Goal: Task Accomplishment & Management: Use online tool/utility

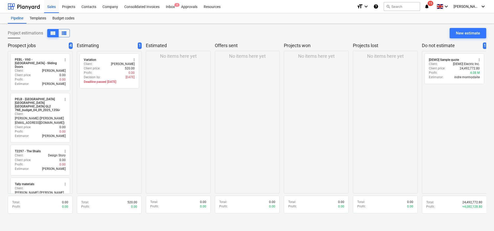
scroll to position [19, 0]
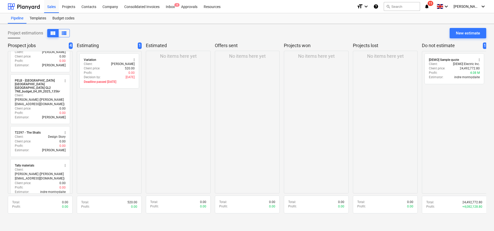
click at [135, 40] on div "Project estimations view_column view_list New estimate" at bounding box center [247, 35] width 479 height 15
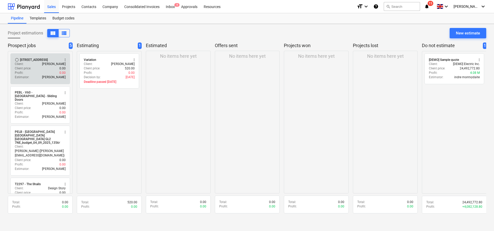
click at [26, 62] on div "[STREET_ADDRESS]" at bounding box center [34, 60] width 28 height 4
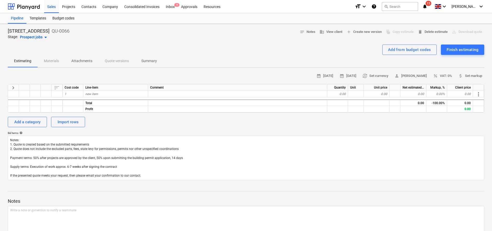
click at [116, 131] on div "calendar_month [DATE] calendar_month [DATE] currency_exchange Set currency pers…" at bounding box center [246, 126] width 477 height 108
click at [71, 57] on span "Attachments" at bounding box center [81, 61] width 33 height 9
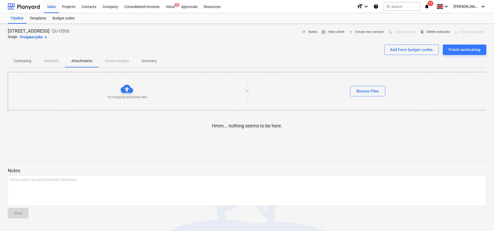
click at [154, 59] on p "Summary" at bounding box center [149, 60] width 16 height 5
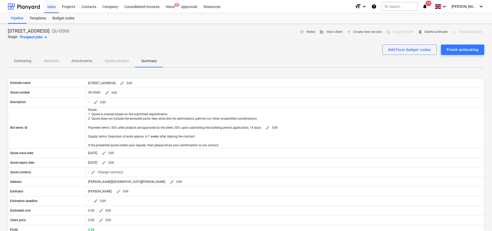
click at [23, 61] on p "Estimating" at bounding box center [22, 60] width 17 height 5
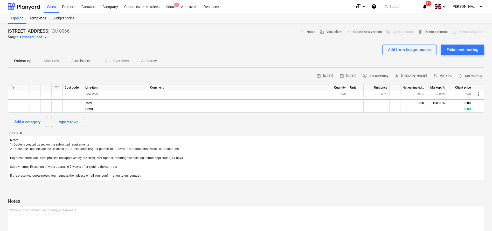
click at [41, 57] on div "Estimating Materials Attachments Quote versions Summary" at bounding box center [246, 61] width 477 height 12
click at [56, 59] on div "Estimating Materials Attachments Quote versions Summary" at bounding box center [246, 61] width 477 height 12
click at [25, 58] on span "Estimating" at bounding box center [23, 61] width 30 height 9
click at [52, 60] on div "Estimating Materials Attachments Quote versions Summary" at bounding box center [246, 61] width 477 height 12
click at [137, 117] on div "Add a category Import rows" at bounding box center [246, 122] width 477 height 10
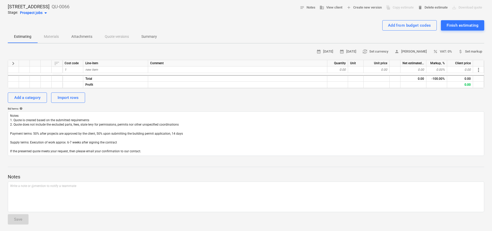
scroll to position [24, 0]
click at [222, 93] on div "Add a category Import rows" at bounding box center [246, 98] width 477 height 10
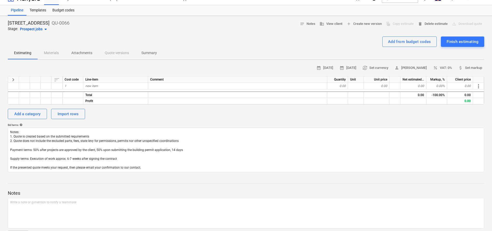
scroll to position [7, 0]
click at [178, 116] on div "Add a category Import rows" at bounding box center [246, 115] width 477 height 10
click at [57, 53] on div "Estimating Materials Attachments Quote versions Summary" at bounding box center [246, 54] width 477 height 12
click at [51, 53] on div "Estimating Materials Attachments Quote versions Summary" at bounding box center [246, 54] width 477 height 12
click at [58, 54] on div "Estimating Materials Attachments Quote versions Summary" at bounding box center [246, 54] width 477 height 12
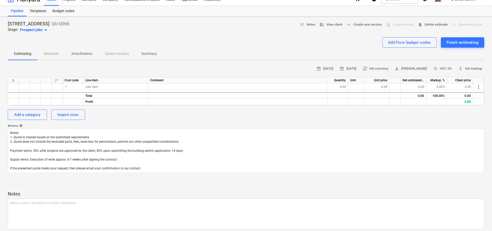
click at [23, 54] on p "Estimating" at bounding box center [22, 53] width 17 height 5
click at [56, 51] on div "Estimating Materials Attachments Quote versions Summary" at bounding box center [246, 54] width 477 height 12
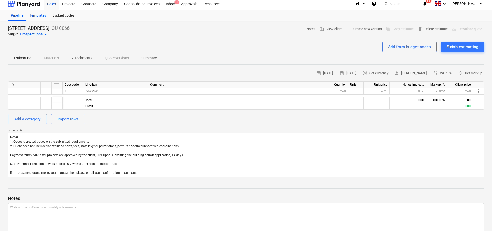
scroll to position [0, 0]
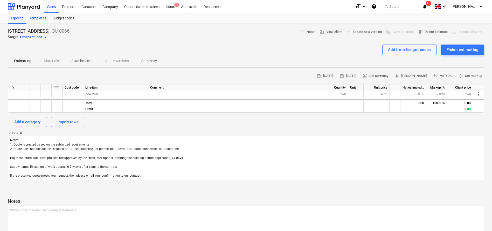
click at [36, 17] on div "Templates" at bounding box center [37, 18] width 23 height 10
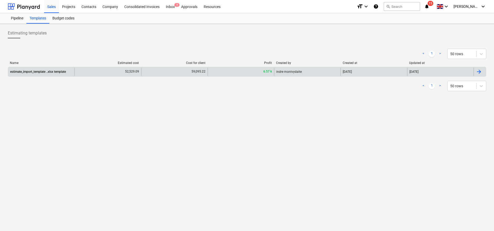
click at [88, 72] on div "52,529.09" at bounding box center [107, 72] width 66 height 8
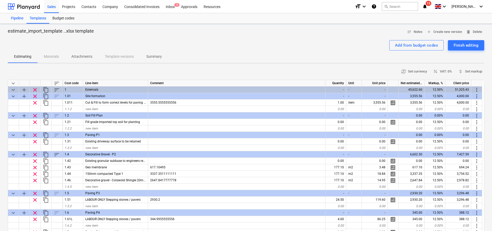
click at [19, 17] on div "Pipeline" at bounding box center [17, 18] width 19 height 10
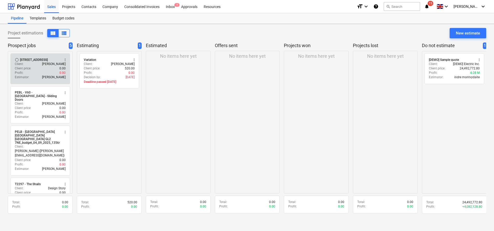
click at [37, 62] on div "6HCR - 6 Hatherley Court Road - Phase 2" at bounding box center [34, 60] width 28 height 4
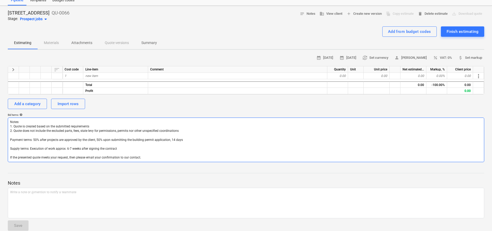
type textarea "x"
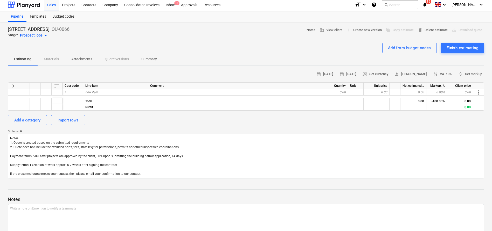
scroll to position [2, 0]
click at [67, 120] on div "Import rows" at bounding box center [68, 120] width 21 height 7
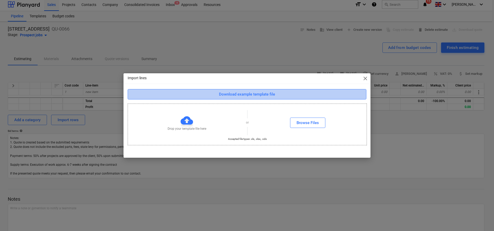
click at [237, 95] on div "Download example template file" at bounding box center [247, 94] width 56 height 7
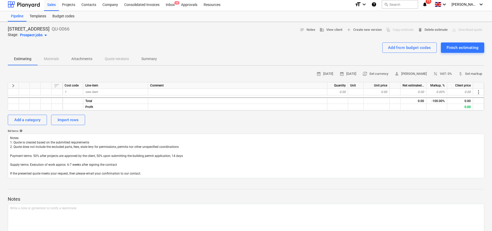
click at [172, 122] on div "Add a category Import rows" at bounding box center [246, 120] width 477 height 10
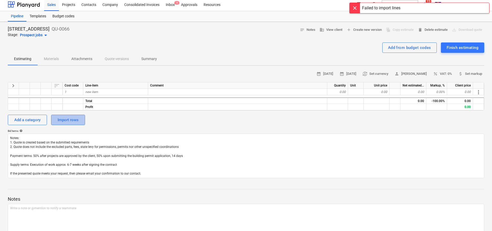
click at [66, 121] on div "Import rows" at bounding box center [68, 120] width 21 height 7
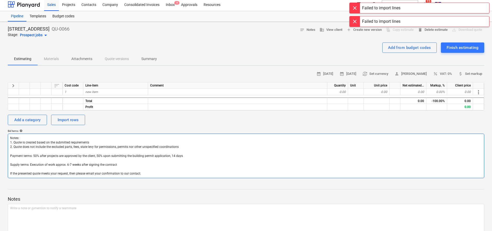
click at [253, 135] on textarea "Notes: 1. Quote is created based on the submitted requirements 2. Quote does no…" at bounding box center [246, 156] width 477 height 45
click at [355, 6] on div at bounding box center [355, 8] width 10 height 10
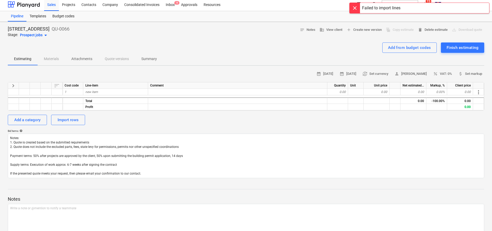
click at [353, 9] on div at bounding box center [355, 8] width 10 height 10
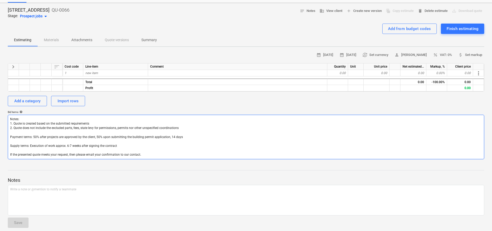
scroll to position [21, 0]
click at [119, 134] on textarea "Notes: 1. Quote is created based on the submitted requirements 2. Quote does no…" at bounding box center [246, 137] width 477 height 45
click at [153, 150] on textarea "Notes: 1. Quote is created based on the submitted requirements 2. Quote does no…" at bounding box center [246, 137] width 477 height 45
click at [155, 152] on textarea "Notes: 1. Quote is created based on the submitted requirements 2. Quote does no…" at bounding box center [246, 137] width 477 height 45
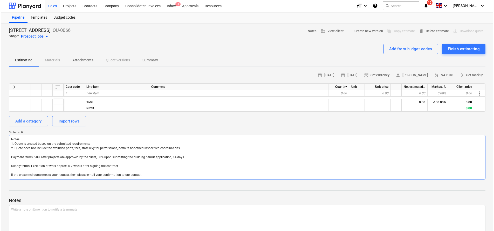
scroll to position [0, 0]
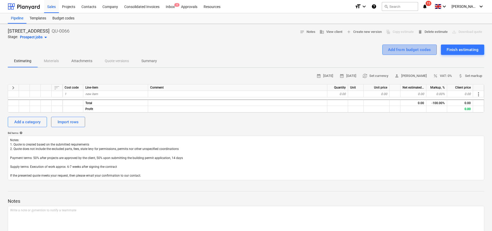
click at [408, 47] on div "Add from budget codes" at bounding box center [409, 49] width 43 height 7
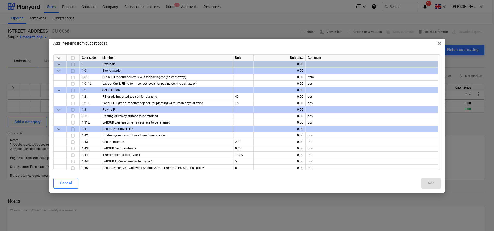
click at [438, 43] on span "close" at bounding box center [439, 44] width 6 height 6
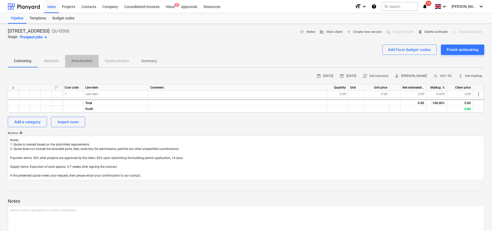
click at [76, 62] on p "Attachments" at bounding box center [81, 60] width 21 height 5
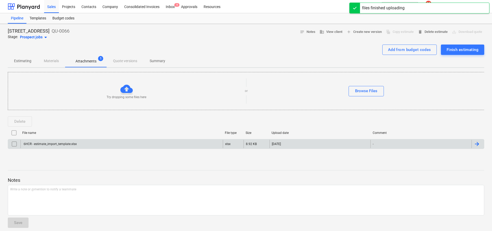
click at [49, 146] on div "6HCR - estimate_import_template.xlsx" at bounding box center [50, 144] width 54 height 4
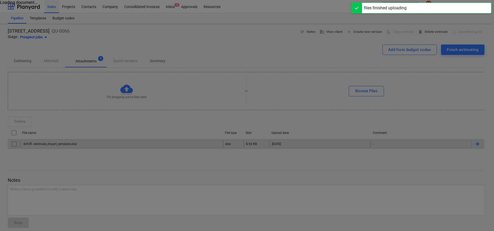
click at [48, 167] on div at bounding box center [247, 115] width 494 height 231
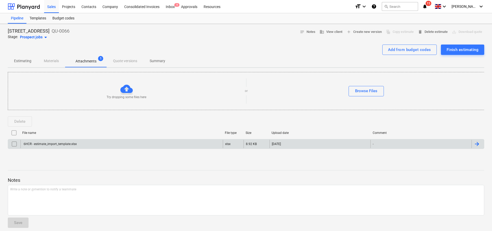
click at [13, 144] on input "checkbox" at bounding box center [14, 144] width 8 height 8
click at [34, 160] on div "6HCR - 6 Hatherley Court Road - Phase 2 QU-0066 Stage: Prospect jobs arrow_drop…" at bounding box center [246, 130] width 492 height 213
click at [26, 56] on button "Estimating" at bounding box center [23, 61] width 30 height 12
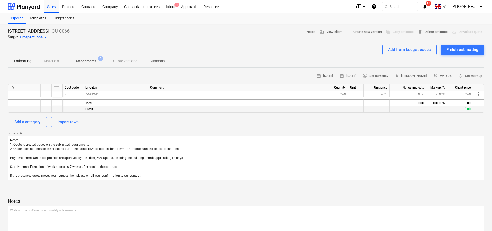
drag, startPoint x: 155, startPoint y: 110, endPoint x: 159, endPoint y: 110, distance: 3.7
click at [155, 110] on div at bounding box center [237, 109] width 179 height 6
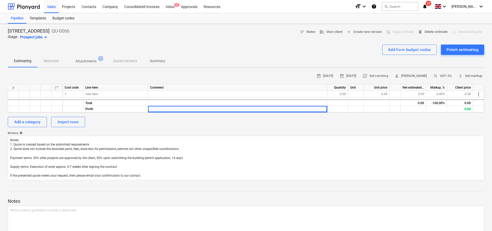
click at [270, 129] on div "calendar_month 18 Sep 2025 calendar_month 02 Oct 2025 currency_exchange Set cur…" at bounding box center [246, 126] width 477 height 108
click at [52, 63] on div "Estimating Materials Attachments 1 Quote versions Summary" at bounding box center [246, 61] width 477 height 12
click at [88, 59] on p "Attachments" at bounding box center [86, 61] width 21 height 5
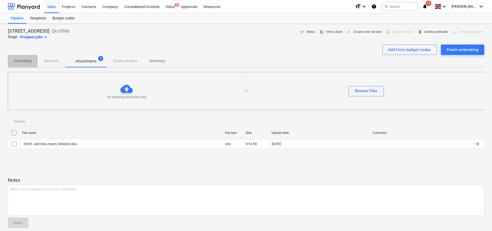
click at [23, 62] on p "Estimating" at bounding box center [22, 60] width 17 height 5
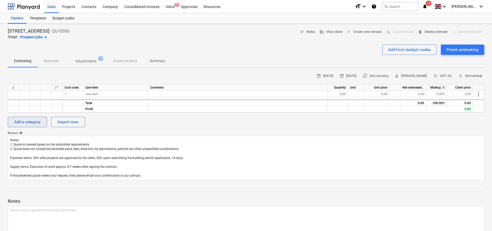
click at [33, 126] on button "Add a category" at bounding box center [27, 122] width 39 height 10
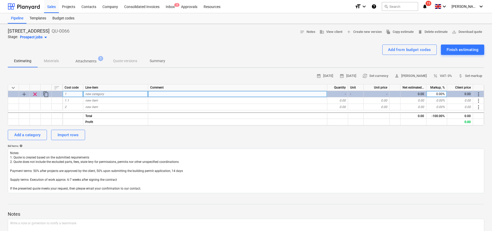
click at [34, 95] on span "clear" at bounding box center [35, 94] width 6 height 6
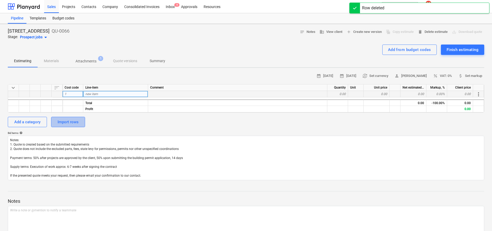
click at [66, 125] on div "Import rows" at bounding box center [68, 122] width 21 height 7
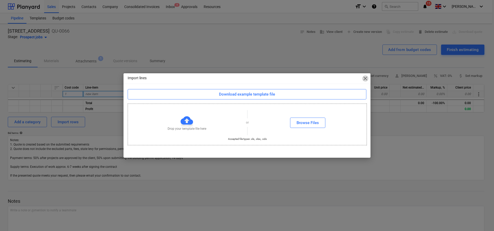
click at [364, 78] on span "close" at bounding box center [365, 79] width 6 height 6
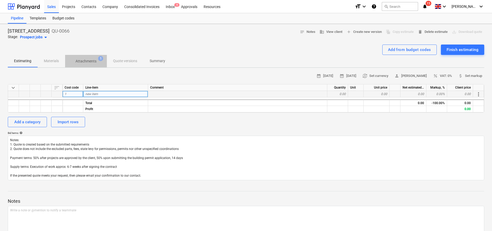
click at [79, 62] on p "Attachments" at bounding box center [86, 61] width 21 height 5
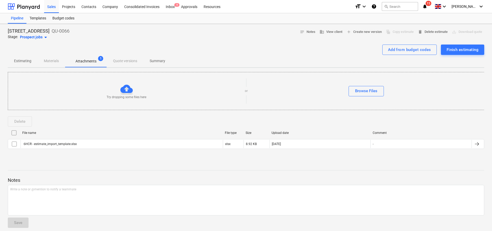
click at [126, 59] on div "Estimating Materials Attachments 1 Quote versions Summary" at bounding box center [246, 61] width 477 height 12
click at [171, 61] on span "Summary" at bounding box center [158, 61] width 28 height 9
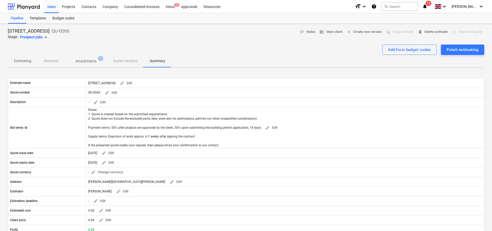
click at [81, 61] on p "Attachments" at bounding box center [86, 61] width 21 height 5
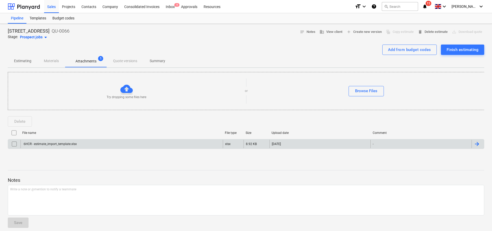
click at [478, 146] on div at bounding box center [477, 144] width 6 height 6
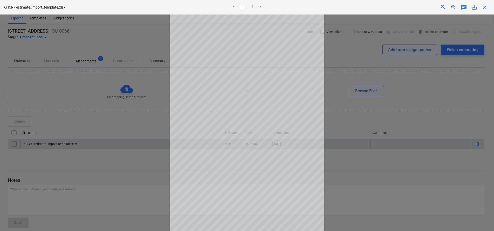
click at [396, 175] on div at bounding box center [247, 123] width 494 height 217
click at [258, 6] on ul "< 1 2 >" at bounding box center [247, 7] width 162 height 6
click at [260, 6] on link ">" at bounding box center [260, 7] width 6 height 6
click at [360, 75] on div at bounding box center [247, 123] width 494 height 217
click at [408, 108] on div at bounding box center [247, 123] width 494 height 217
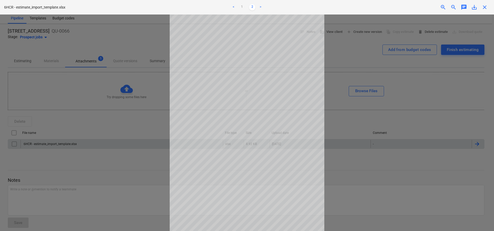
click at [487, 4] on span "close" at bounding box center [485, 7] width 6 height 6
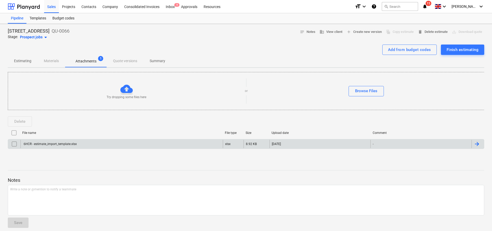
click at [64, 144] on div "6HCR - estimate_import_template.xlsx" at bounding box center [50, 144] width 54 height 4
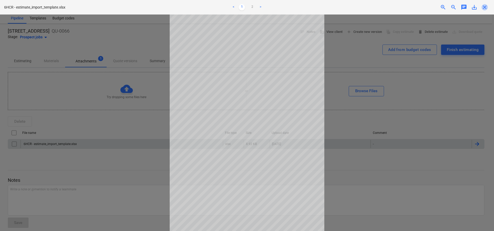
drag, startPoint x: 488, startPoint y: 5, endPoint x: 460, endPoint y: 9, distance: 28.3
click at [488, 5] on span "close" at bounding box center [485, 7] width 6 height 6
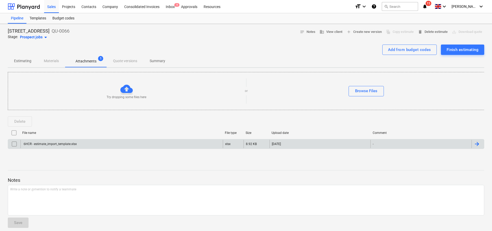
click at [17, 145] on input "checkbox" at bounding box center [14, 144] width 8 height 8
click at [402, 52] on div "Add from budget codes" at bounding box center [409, 49] width 43 height 7
click at [405, 46] on div "Add from budget codes" at bounding box center [409, 49] width 43 height 7
click at [406, 47] on div "Add from budget codes" at bounding box center [409, 49] width 43 height 7
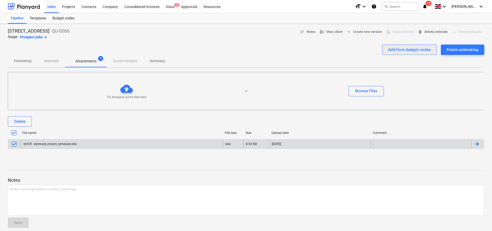
click at [406, 47] on div "Add from budget codes" at bounding box center [409, 49] width 43 height 7
click at [27, 61] on p "Estimating" at bounding box center [22, 60] width 17 height 5
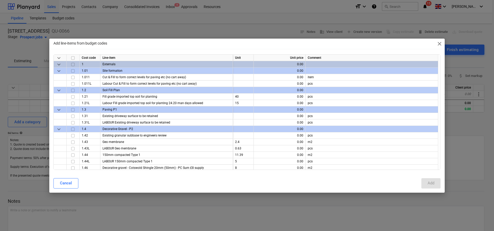
click at [441, 43] on span "close" at bounding box center [439, 44] width 6 height 6
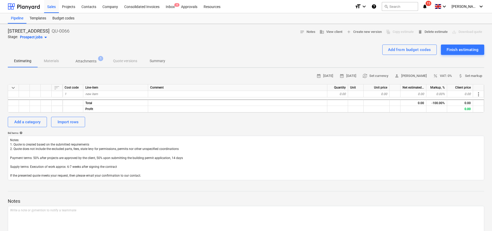
click at [155, 125] on div "Add a category Import rows" at bounding box center [246, 122] width 477 height 10
click at [398, 52] on div "Add from budget codes" at bounding box center [409, 49] width 43 height 7
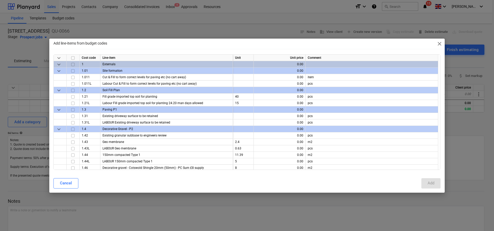
click at [441, 46] on span "close" at bounding box center [439, 44] width 6 height 6
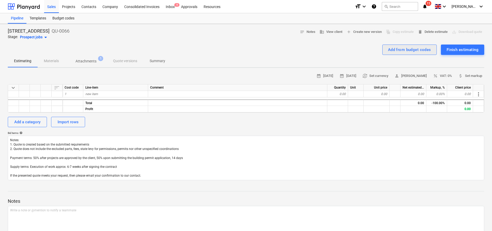
click at [414, 52] on div "Add from budget codes" at bounding box center [409, 49] width 43 height 7
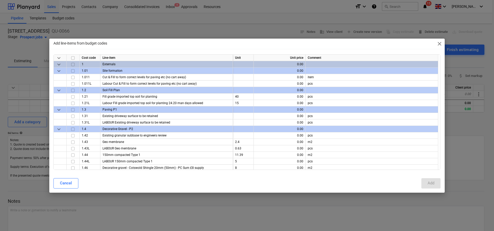
click at [439, 42] on span "close" at bounding box center [439, 44] width 6 height 6
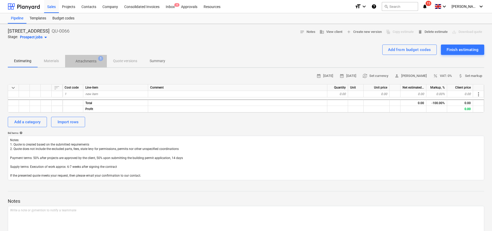
click at [83, 65] on span "Attachments 1" at bounding box center [86, 61] width 42 height 9
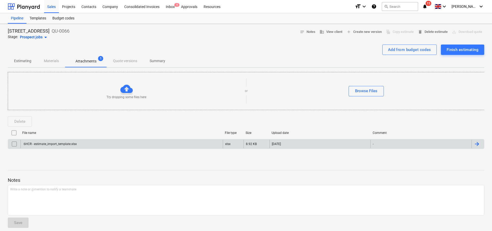
click at [14, 144] on input "checkbox" at bounding box center [14, 144] width 8 height 8
click at [26, 118] on button "Delete" at bounding box center [20, 122] width 24 height 10
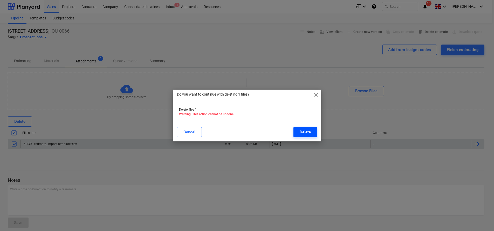
click at [304, 133] on div "Delete" at bounding box center [305, 132] width 11 height 7
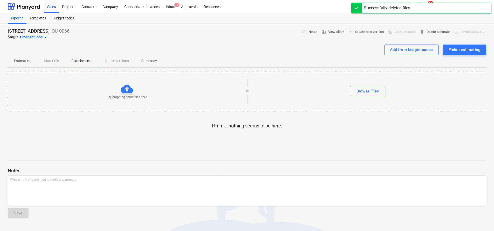
click at [24, 59] on p "Estimating" at bounding box center [22, 60] width 17 height 5
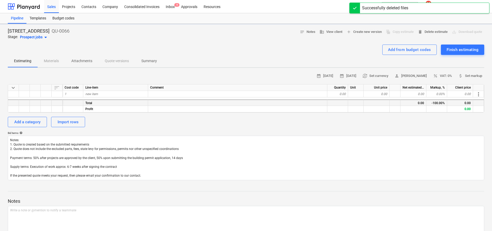
type textarea "x"
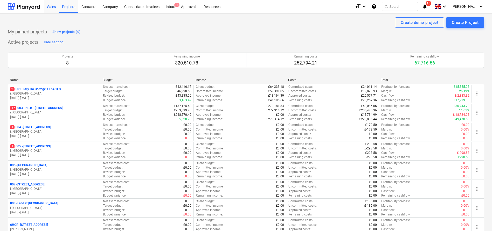
click at [52, 8] on div "Sales" at bounding box center [51, 6] width 15 height 13
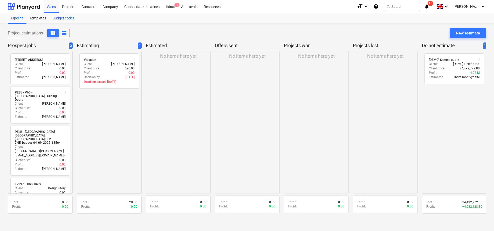
click at [60, 20] on div "Budget codes" at bounding box center [63, 18] width 28 height 10
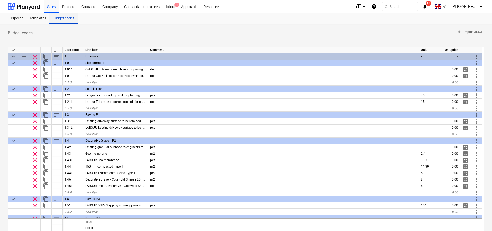
type textarea "x"
click at [469, 32] on span "upload Import XLSX" at bounding box center [469, 32] width 25 height 6
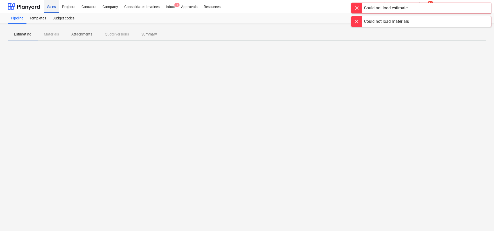
click at [54, 9] on div "Sales" at bounding box center [51, 6] width 15 height 13
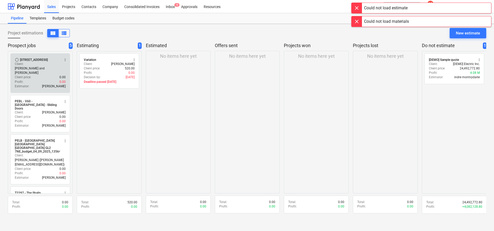
click at [46, 75] on div "Client price : 0.00" at bounding box center [40, 77] width 51 height 4
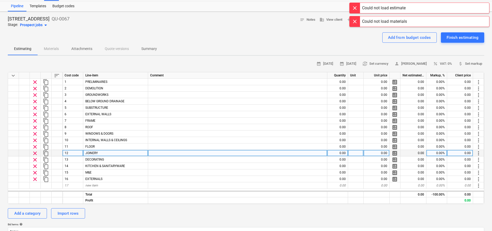
scroll to position [6, 0]
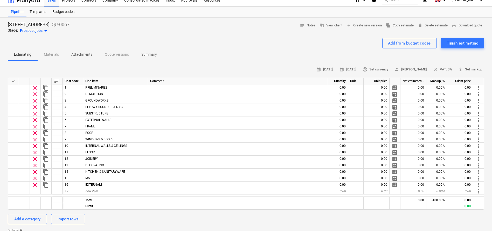
click at [200, 52] on div "Estimating Materials Attachments Quote versions Summary" at bounding box center [246, 55] width 477 height 12
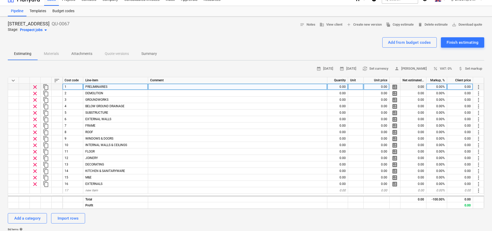
scroll to position [8, 0]
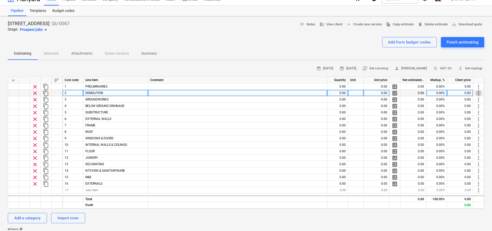
click at [477, 92] on span "more_vert" at bounding box center [479, 93] width 6 height 6
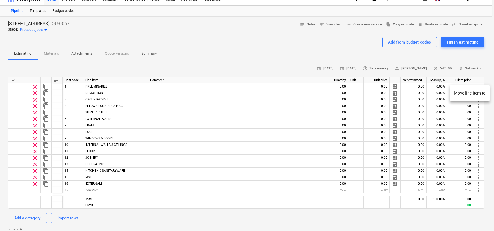
click at [228, 46] on div at bounding box center [247, 115] width 494 height 231
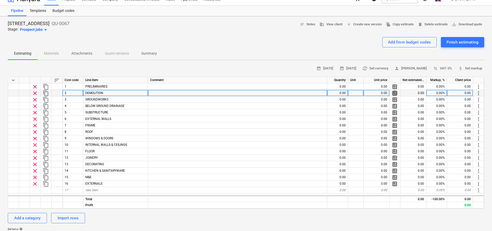
click at [395, 94] on span "calculate" at bounding box center [395, 93] width 6 height 6
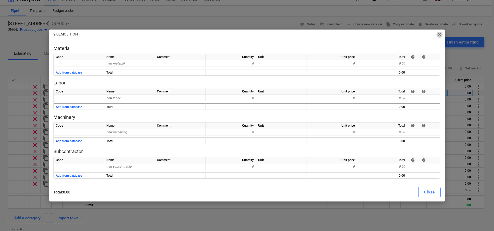
click at [438, 35] on span "close" at bounding box center [439, 35] width 6 height 6
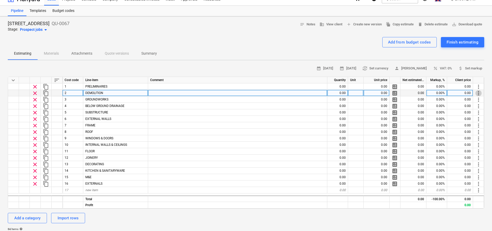
click at [479, 94] on span "more_vert" at bounding box center [479, 93] width 6 height 6
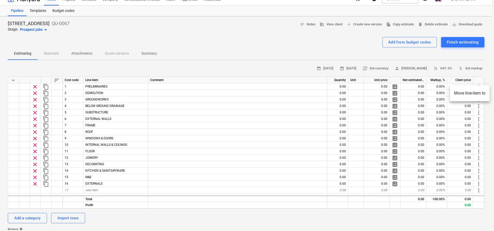
click at [381, 56] on div at bounding box center [247, 115] width 494 height 231
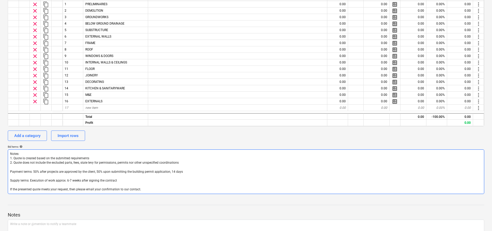
scroll to position [34, 0]
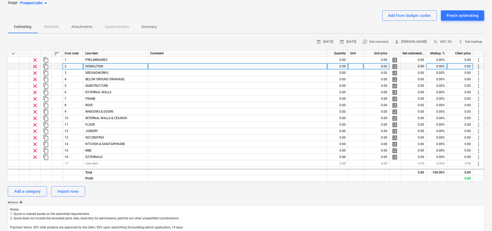
click at [47, 69] on span "content_copy" at bounding box center [46, 67] width 6 height 6
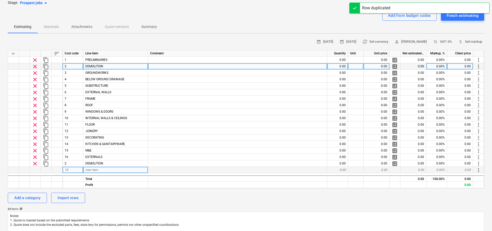
click at [481, 170] on span "more_vert" at bounding box center [479, 170] width 6 height 6
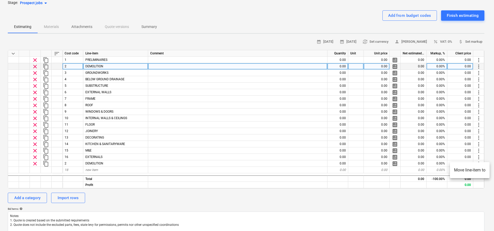
click at [202, 203] on div at bounding box center [247, 115] width 494 height 231
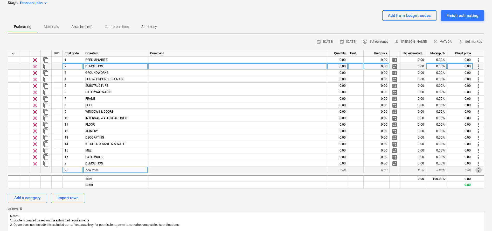
click at [480, 170] on span "more_vert" at bounding box center [479, 170] width 6 height 6
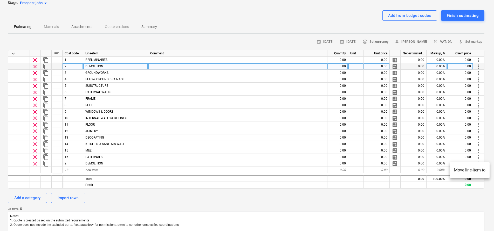
click at [479, 170] on li "Move line-item to" at bounding box center [470, 171] width 40 height 12
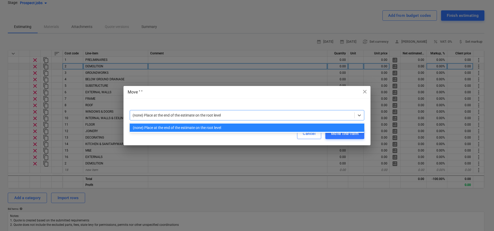
click at [277, 116] on div at bounding box center [242, 115] width 219 height 5
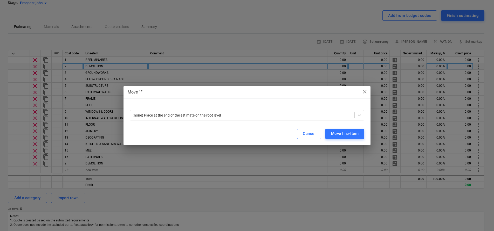
click at [274, 97] on div "Move " " close (none) Place at the end of the estimate on the root level Cancel…" at bounding box center [247, 115] width 247 height 59
click at [366, 93] on span "close" at bounding box center [365, 92] width 6 height 6
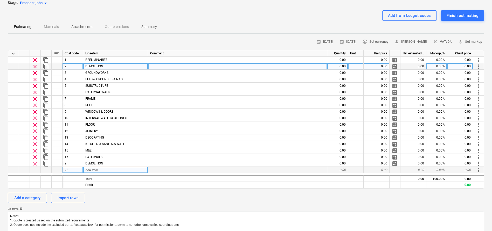
click at [480, 171] on span "more_vert" at bounding box center [479, 170] width 6 height 6
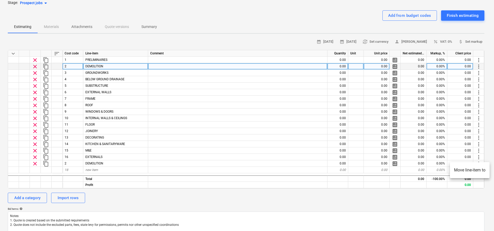
click at [209, 211] on div at bounding box center [247, 115] width 494 height 231
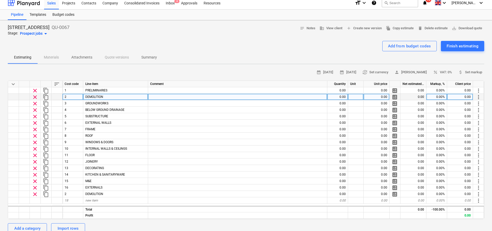
scroll to position [0, 0]
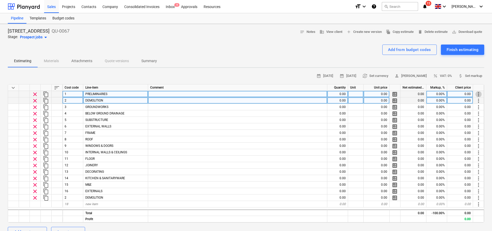
click at [480, 95] on span "more_vert" at bounding box center [479, 94] width 6 height 6
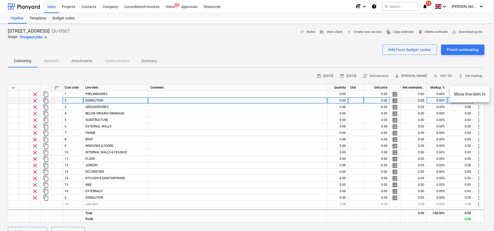
click at [141, 71] on div at bounding box center [247, 115] width 494 height 231
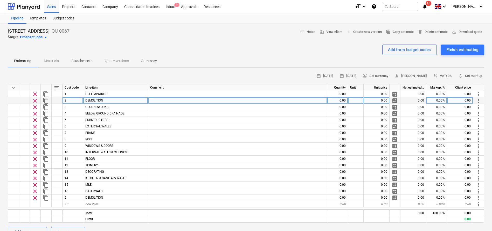
click at [9, 86] on div "keyboard_arrow_down" at bounding box center [13, 88] width 11 height 6
click at [11, 87] on span "keyboard_arrow_down" at bounding box center [13, 88] width 6 height 6
click at [11, 87] on span "keyboard_arrow_right" at bounding box center [13, 88] width 6 height 6
click at [395, 100] on span "calculate" at bounding box center [395, 101] width 6 height 6
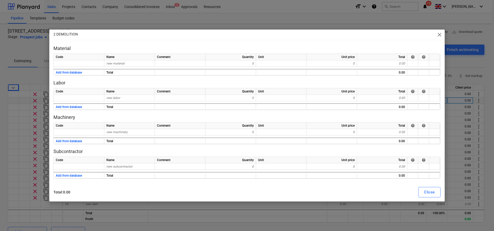
click at [440, 34] on span "close" at bounding box center [439, 35] width 6 height 6
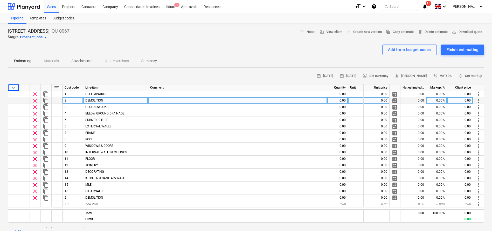
click at [481, 100] on span "more_vert" at bounding box center [479, 101] width 6 height 6
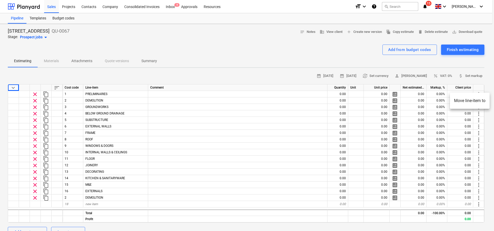
click at [325, 57] on div at bounding box center [247, 115] width 494 height 231
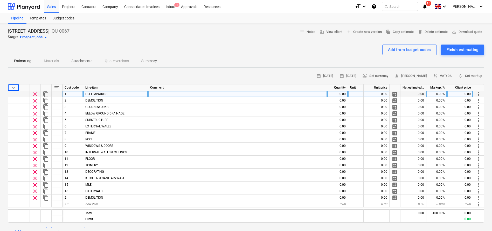
click at [480, 95] on span "more_vert" at bounding box center [479, 94] width 6 height 6
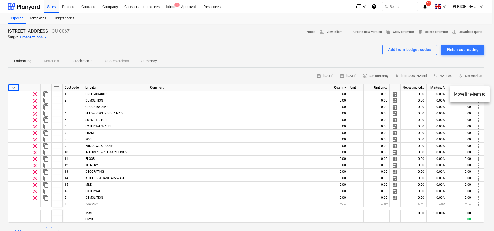
click at [308, 54] on div at bounding box center [247, 115] width 494 height 231
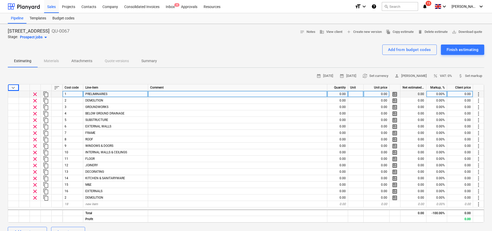
click at [481, 93] on span "more_vert" at bounding box center [479, 94] width 6 height 6
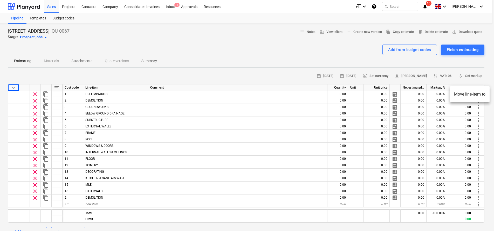
click at [206, 55] on div at bounding box center [247, 115] width 494 height 231
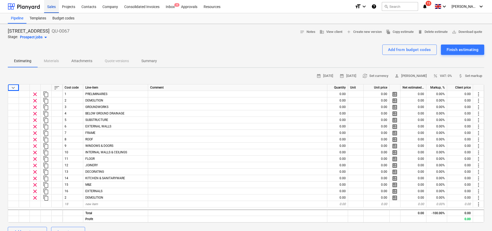
click at [55, 5] on div "Sales" at bounding box center [51, 6] width 15 height 13
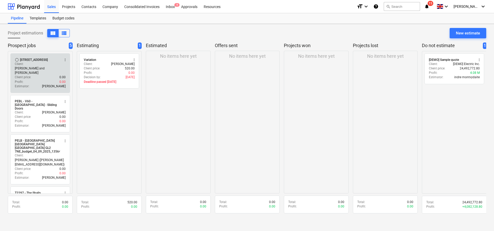
click at [39, 61] on div "[STREET_ADDRESS]" at bounding box center [34, 60] width 28 height 4
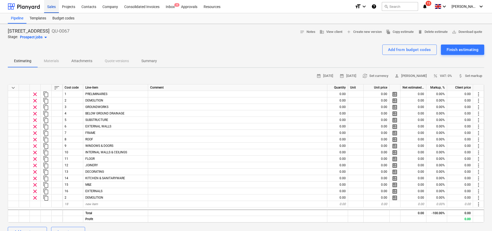
click at [49, 5] on div "Sales" at bounding box center [51, 6] width 15 height 13
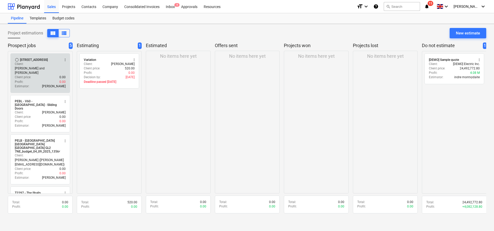
click at [32, 62] on div "[STREET_ADDRESS]" at bounding box center [34, 60] width 28 height 4
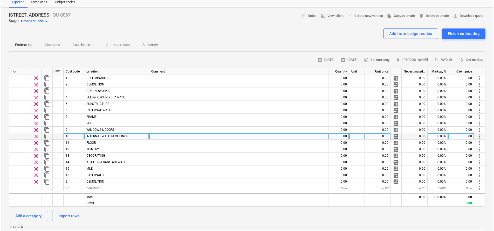
scroll to position [17, 0]
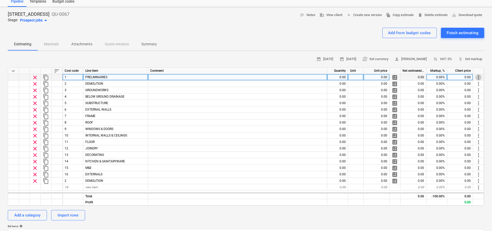
click at [479, 78] on span "more_vert" at bounding box center [479, 77] width 6 height 6
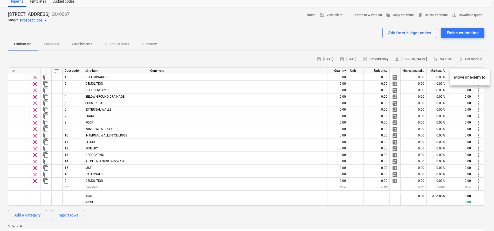
click at [258, 55] on div at bounding box center [247, 115] width 494 height 231
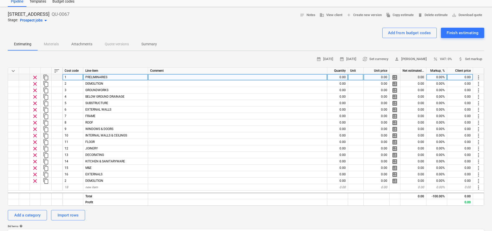
click at [396, 78] on span "calculate" at bounding box center [395, 77] width 6 height 6
type textarea "x"
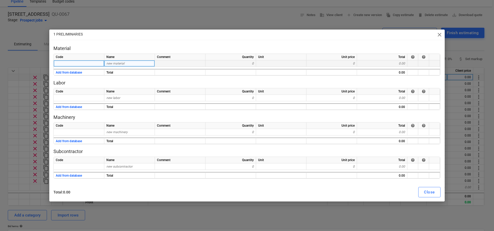
click at [91, 63] on div at bounding box center [79, 63] width 51 height 6
click at [416, 63] on div at bounding box center [412, 63] width 11 height 6
click at [80, 66] on div at bounding box center [79, 63] width 51 height 6
click at [80, 74] on button "Add from database" at bounding box center [69, 73] width 26 height 6
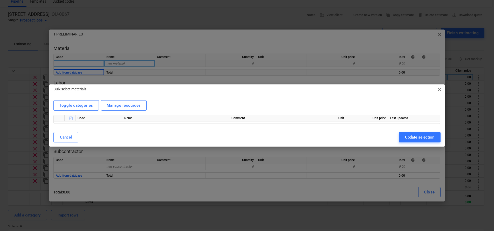
click at [439, 90] on span "close" at bounding box center [439, 90] width 6 height 6
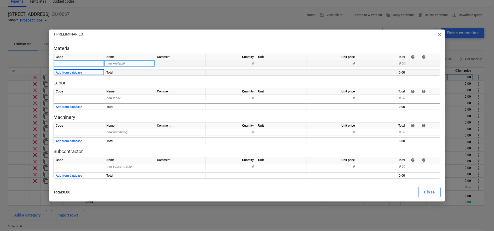
click at [139, 64] on div "new material" at bounding box center [129, 63] width 51 height 6
type input "8512154"
click at [160, 75] on div at bounding box center [180, 72] width 51 height 6
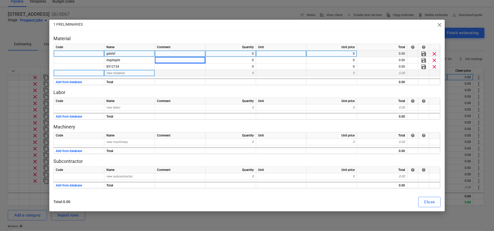
click at [79, 76] on div at bounding box center [79, 73] width 51 height 6
click at [130, 56] on div "gdsfsf" at bounding box center [129, 54] width 51 height 6
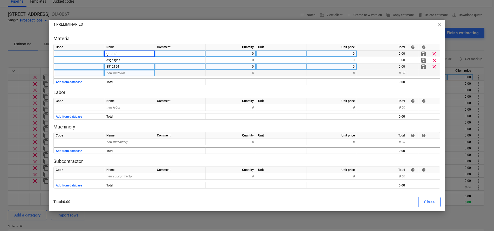
click at [135, 65] on div "8512154" at bounding box center [129, 67] width 51 height 6
click at [433, 68] on span "clear" at bounding box center [434, 67] width 6 height 6
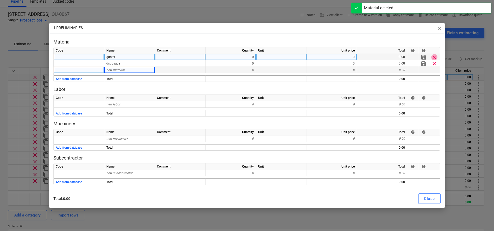
click at [435, 60] on span "clear" at bounding box center [434, 57] width 6 height 6
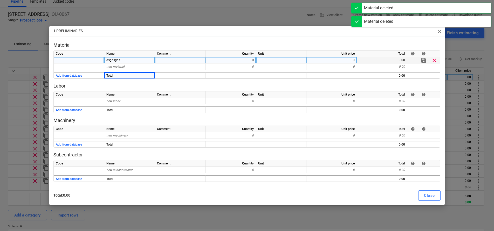
click at [435, 62] on span "clear" at bounding box center [434, 60] width 6 height 6
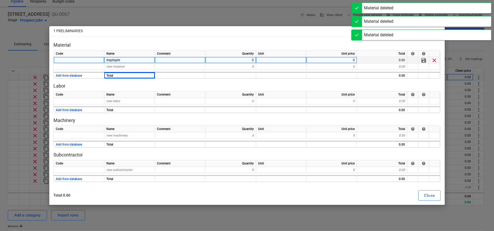
type textarea "x"
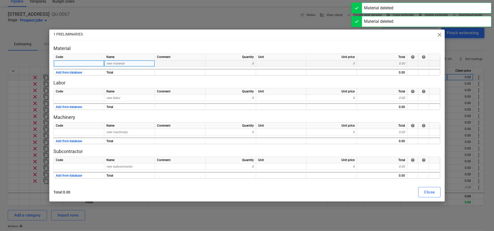
click at [124, 63] on div "new material" at bounding box center [129, 63] width 51 height 6
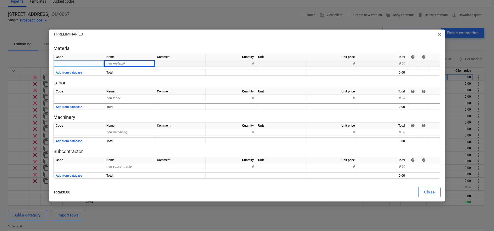
click at [133, 64] on div "new material" at bounding box center [129, 63] width 51 height 6
type input "Demolishment of lean-too"
click at [219, 45] on p "Material" at bounding box center [246, 48] width 387 height 6
type textarea "x"
click at [115, 63] on div "new material" at bounding box center [129, 63] width 51 height 6
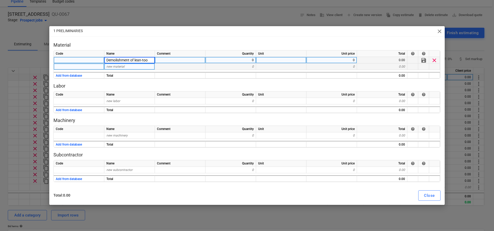
click at [143, 64] on div "new material" at bounding box center [129, 67] width 51 height 6
click at [244, 59] on div "0" at bounding box center [231, 60] width 51 height 6
type input "1"
click at [344, 59] on div "0" at bounding box center [331, 60] width 51 height 6
type textarea "x"
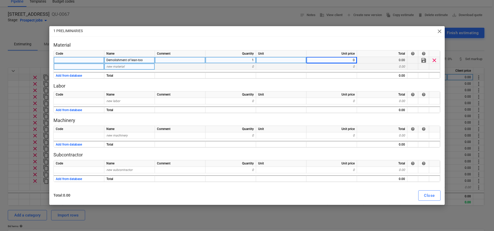
click at [344, 59] on div "0" at bounding box center [331, 60] width 51 height 6
type input "500"
drag, startPoint x: 350, startPoint y: 62, endPoint x: 368, endPoint y: 59, distance: 18.6
click at [0, 0] on div "Demolishment of lean-too 1 500 0.00 save clear" at bounding box center [0, 0] width 0 height 0
type textarea "x"
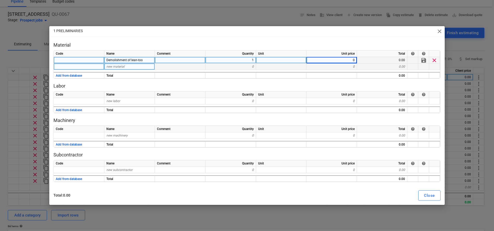
drag, startPoint x: 146, startPoint y: 59, endPoint x: 104, endPoint y: 59, distance: 41.5
click at [104, 59] on div "Demolishment of lean-too" at bounding box center [129, 60] width 51 height 6
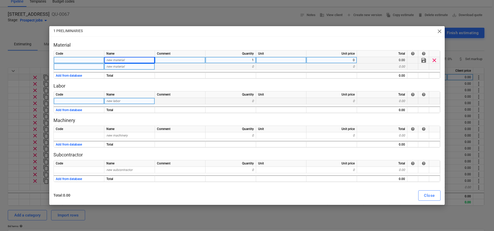
type textarea "x"
click at [125, 101] on div "new labor" at bounding box center [129, 101] width 51 height 6
type input "Demolishment of lean-too"
click at [323, 102] on div "0" at bounding box center [331, 101] width 51 height 6
type textarea "x"
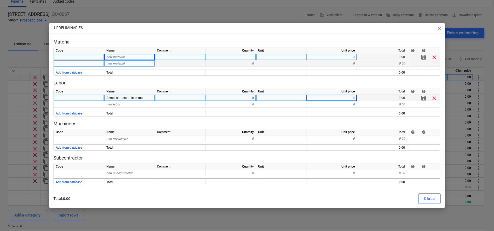
click at [339, 99] on div "0" at bounding box center [331, 98] width 51 height 6
type input "500"
click at [251, 97] on div "0" at bounding box center [231, 98] width 51 height 6
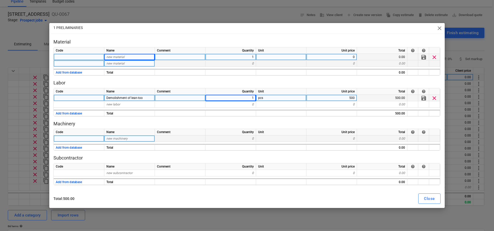
click at [137, 138] on div "new machinery" at bounding box center [129, 139] width 51 height 6
type textarea "x"
type input "Skip"
click at [229, 138] on div "0" at bounding box center [231, 139] width 51 height 6
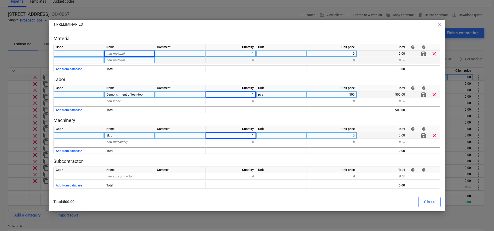
click at [340, 135] on div "0" at bounding box center [331, 136] width 51 height 6
type textarea "x"
type input "370"
click at [138, 162] on p "Subcontractor" at bounding box center [246, 162] width 387 height 6
click at [425, 201] on div "Close" at bounding box center [429, 202] width 11 height 7
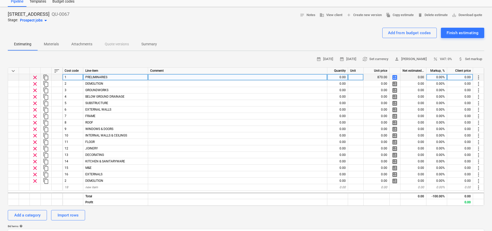
click at [394, 78] on span "calculate" at bounding box center [395, 77] width 6 height 6
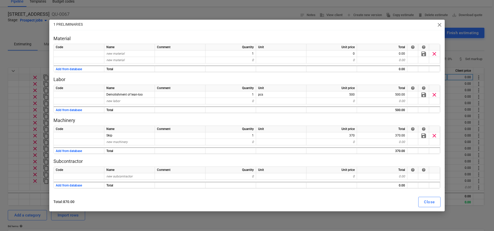
click at [438, 26] on span "close" at bounding box center [439, 25] width 6 height 6
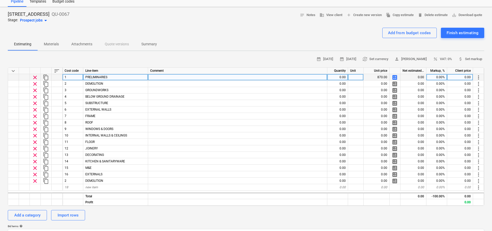
click at [395, 79] on span "calculate" at bounding box center [395, 77] width 6 height 6
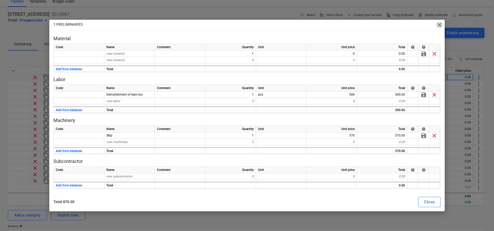
click at [438, 24] on span "close" at bounding box center [439, 25] width 6 height 6
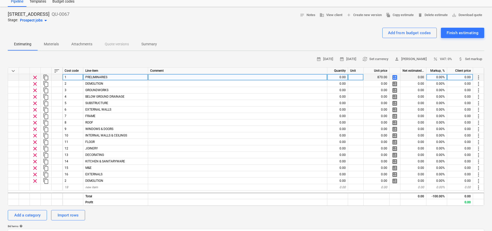
click at [392, 78] on span "calculate" at bounding box center [395, 77] width 6 height 6
type textarea "x"
